Goal: Contribute content

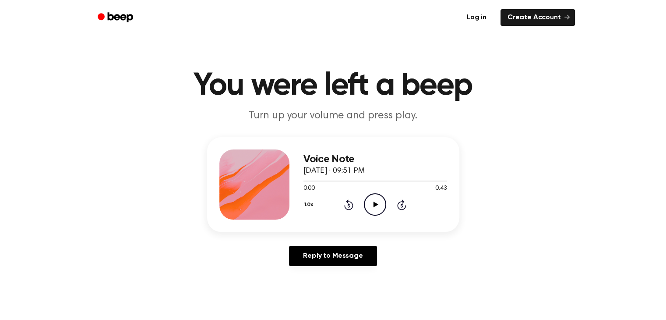
click at [478, 17] on link "Log in" at bounding box center [476, 17] width 37 height 20
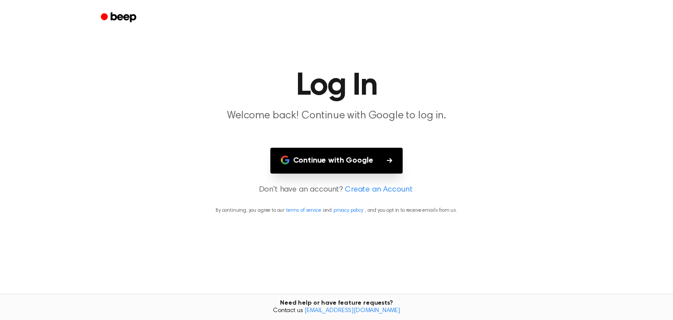
click at [339, 160] on button "Continue with Google" at bounding box center [336, 161] width 133 height 26
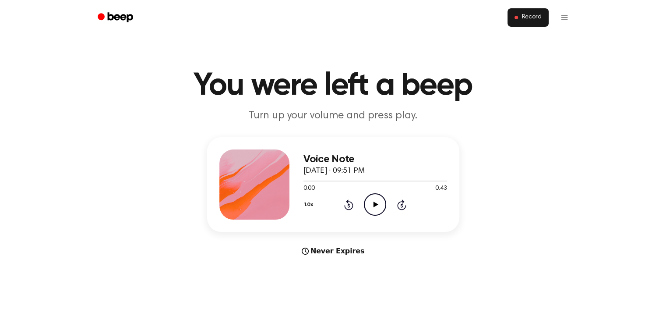
click at [530, 18] on span "Record" at bounding box center [532, 18] width 20 height 8
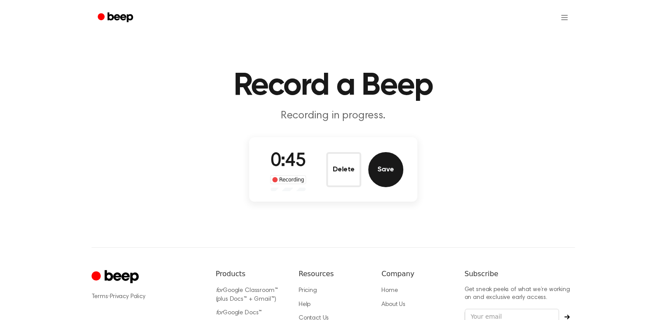
click at [385, 169] on button "Save" at bounding box center [385, 169] width 35 height 35
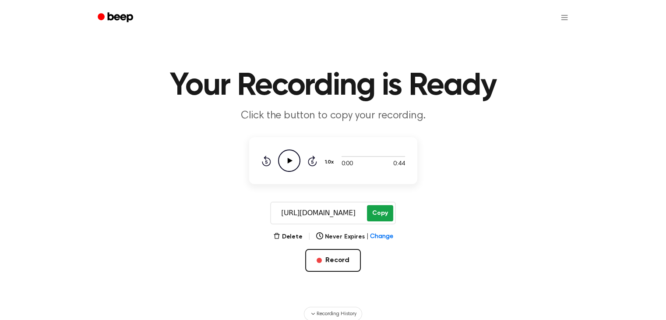
click at [380, 212] on button "Copy" at bounding box center [380, 213] width 26 height 16
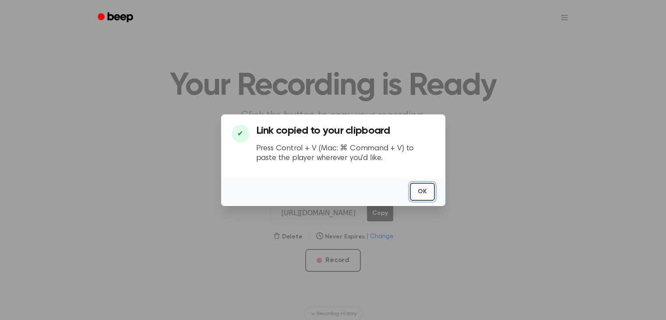
click at [423, 190] on button "OK" at bounding box center [422, 192] width 25 height 18
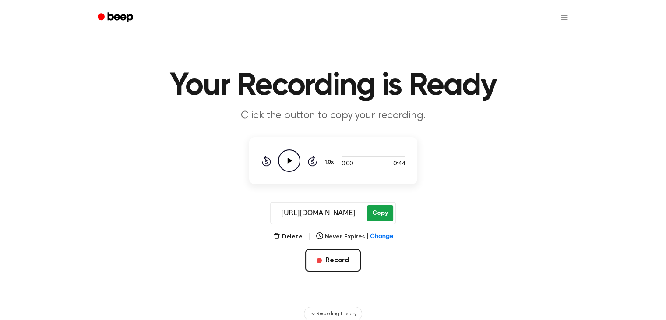
click at [380, 211] on button "Copy" at bounding box center [380, 213] width 26 height 16
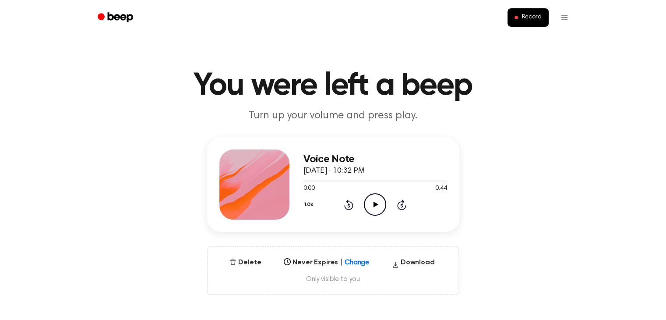
click at [375, 204] on icon at bounding box center [376, 204] width 5 height 6
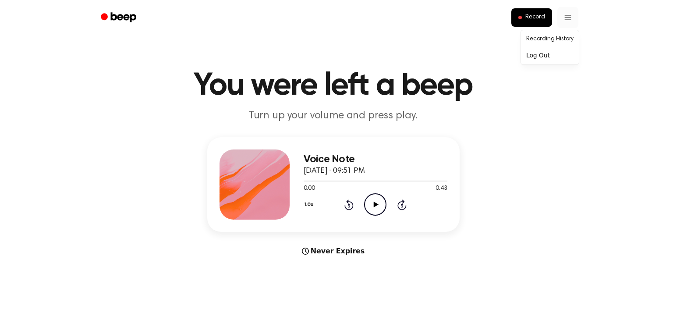
click at [558, 38] on link "Recording History" at bounding box center [549, 39] width 54 height 14
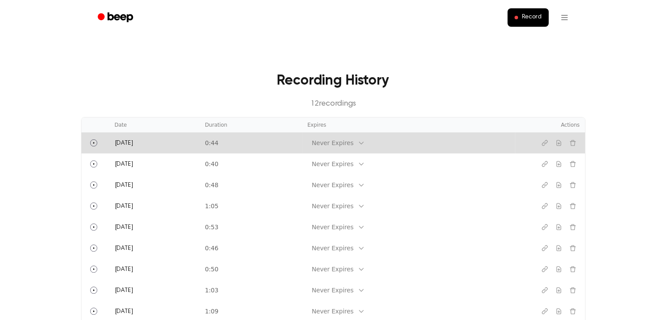
click at [353, 141] on div "Never Expires" at bounding box center [333, 142] width 42 height 9
click at [261, 143] on td "0:44" at bounding box center [251, 142] width 102 height 21
